Goal: Book appointment/travel/reservation

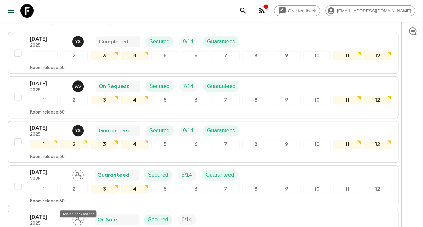
scroll to position [125, 0]
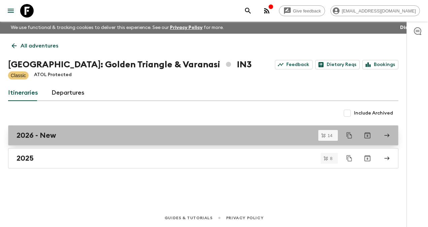
click at [48, 138] on h2 "2026 - New" at bounding box center [36, 135] width 40 height 9
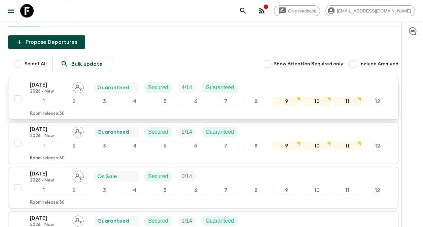
scroll to position [67, 0]
